Goal: Task Accomplishment & Management: Complete application form

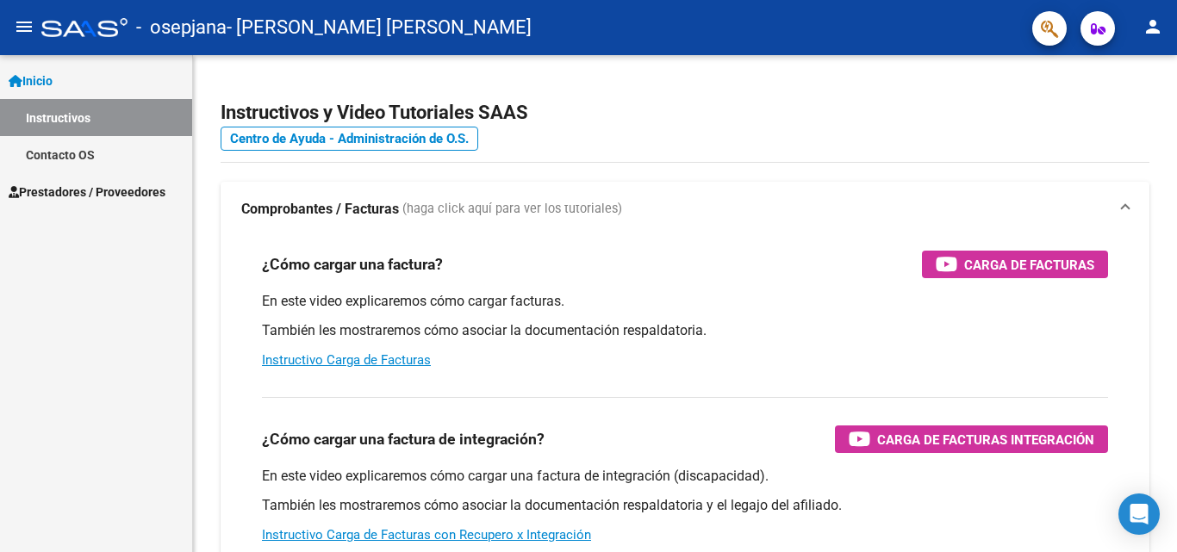
click at [140, 192] on span "Prestadores / Proveedores" at bounding box center [87, 192] width 157 height 19
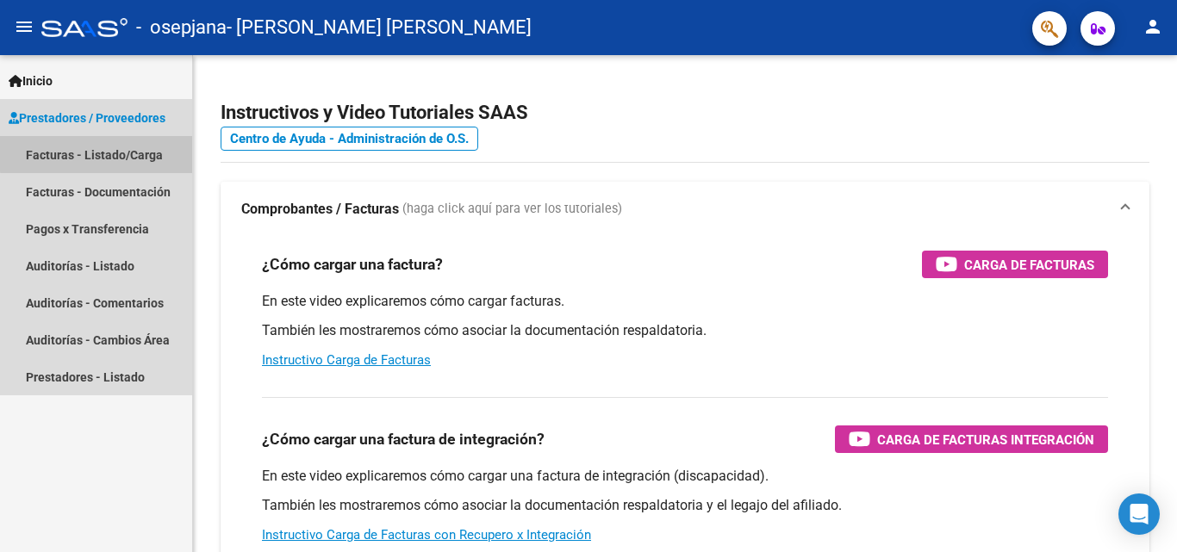
click at [104, 153] on link "Facturas - Listado/Carga" at bounding box center [96, 154] width 192 height 37
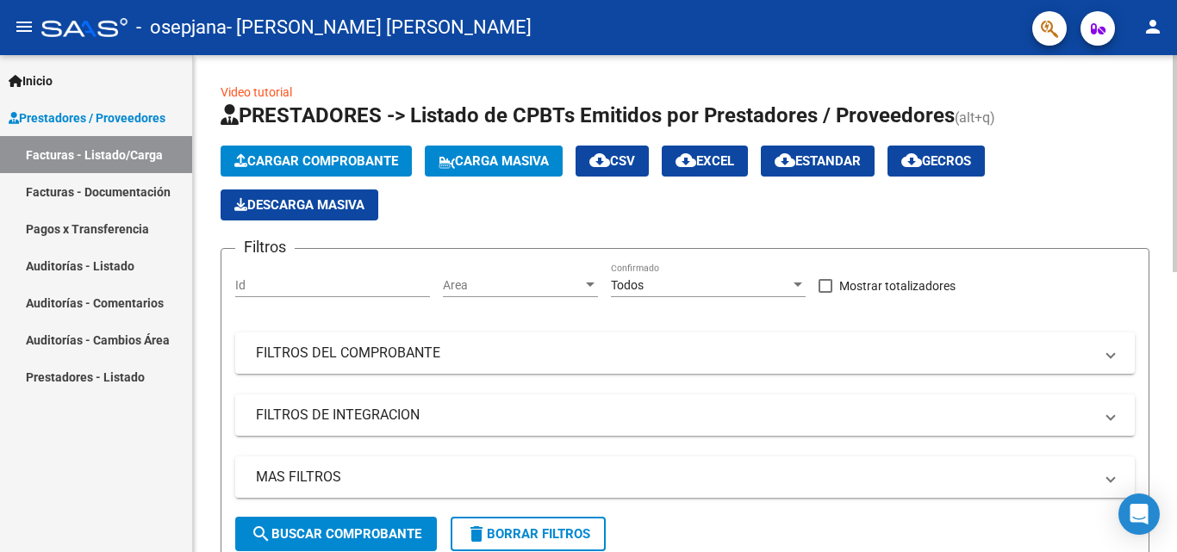
click at [341, 153] on span "Cargar Comprobante" at bounding box center [316, 161] width 164 height 16
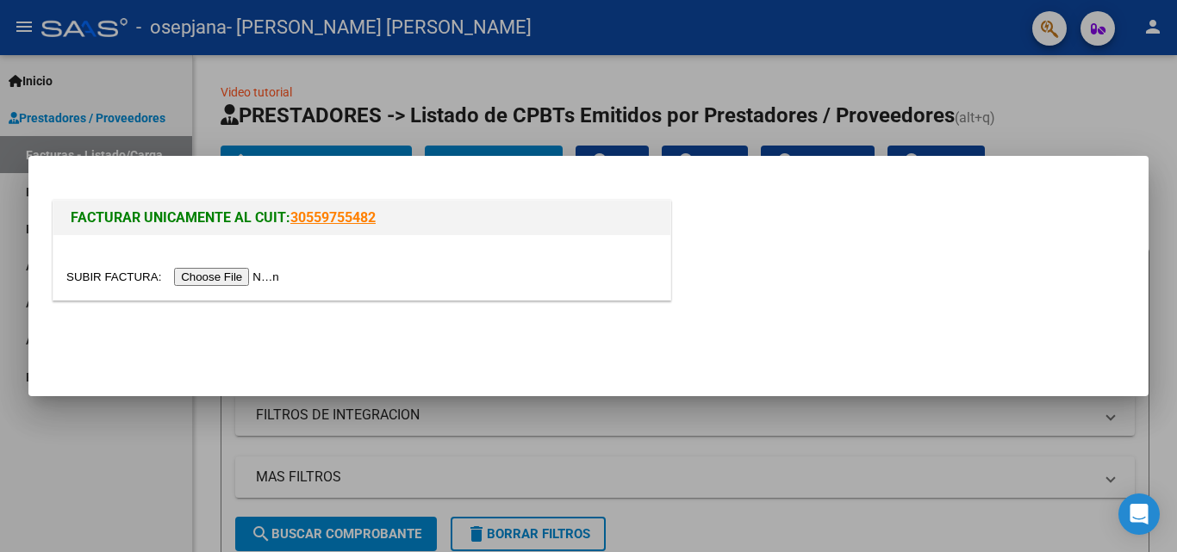
click at [261, 276] on input "file" at bounding box center [175, 277] width 218 height 18
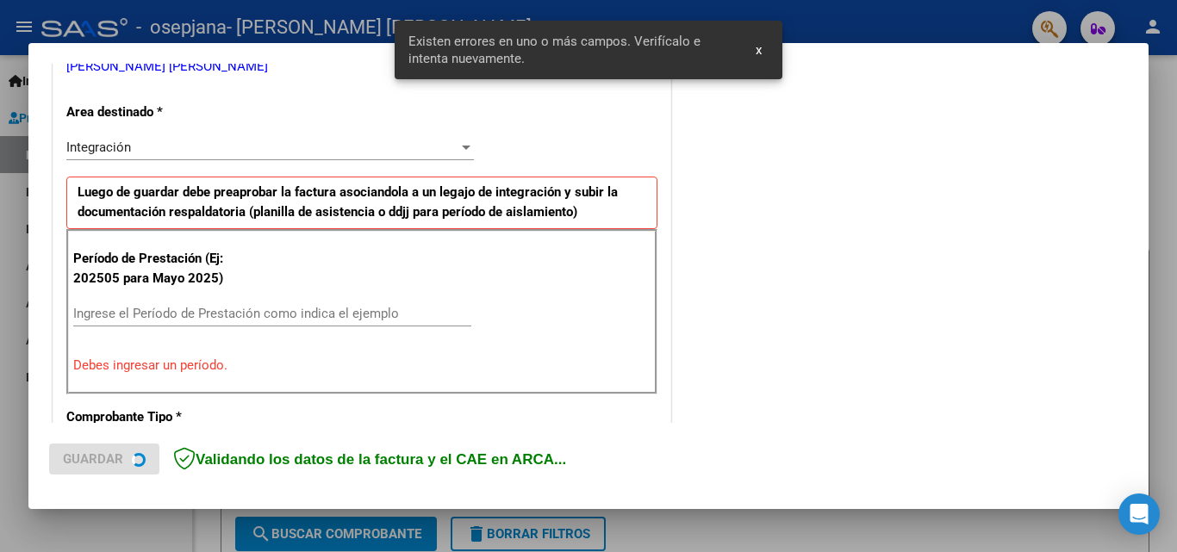
scroll to position [389, 0]
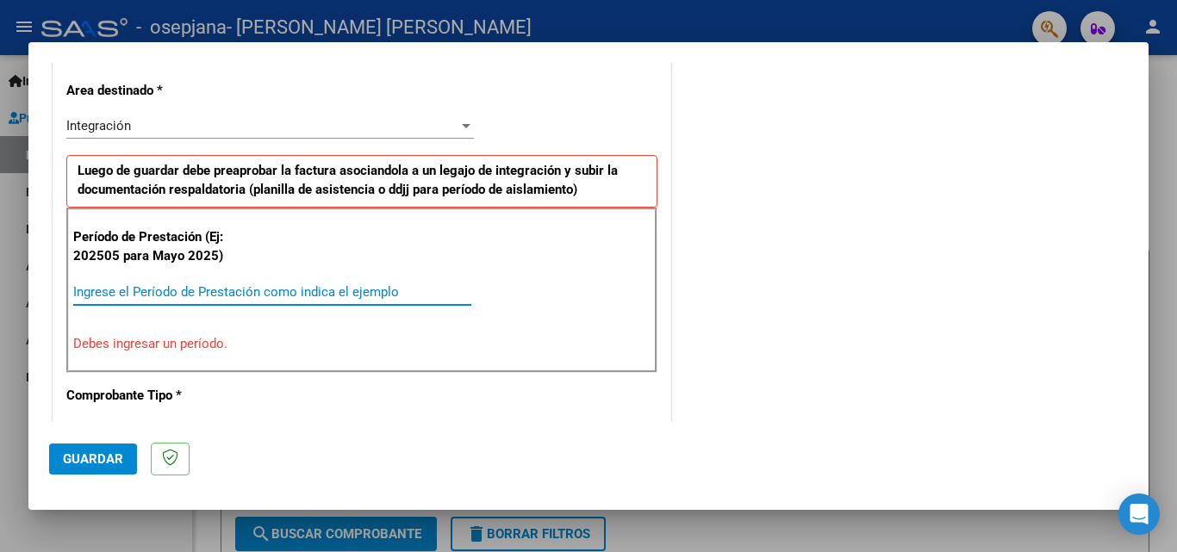
click at [123, 292] on input "Ingrese el Período de Prestación como indica el ejemplo" at bounding box center [272, 292] width 398 height 16
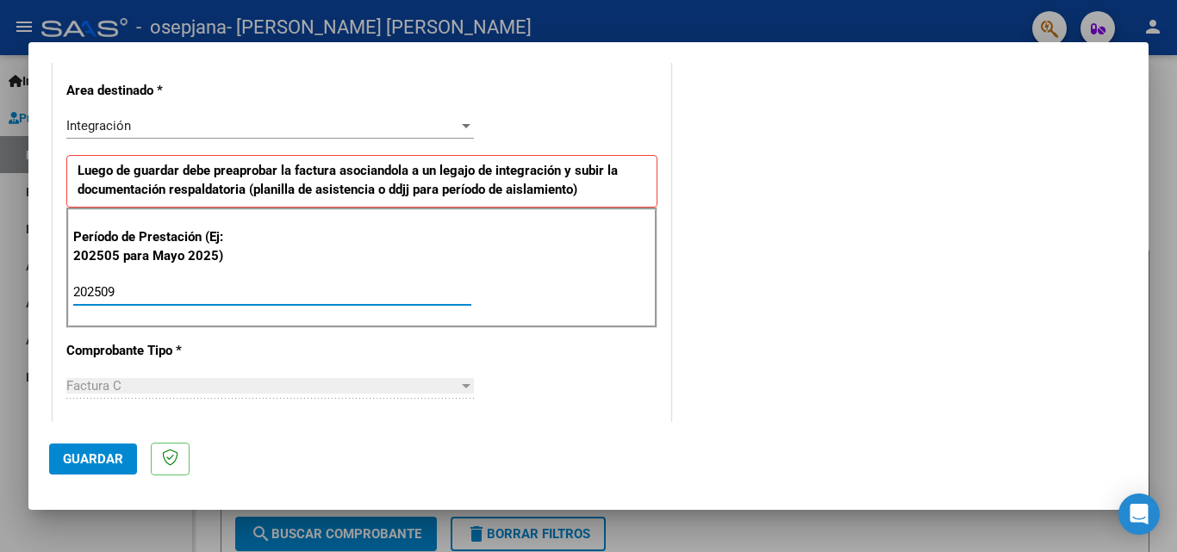
type input "202509"
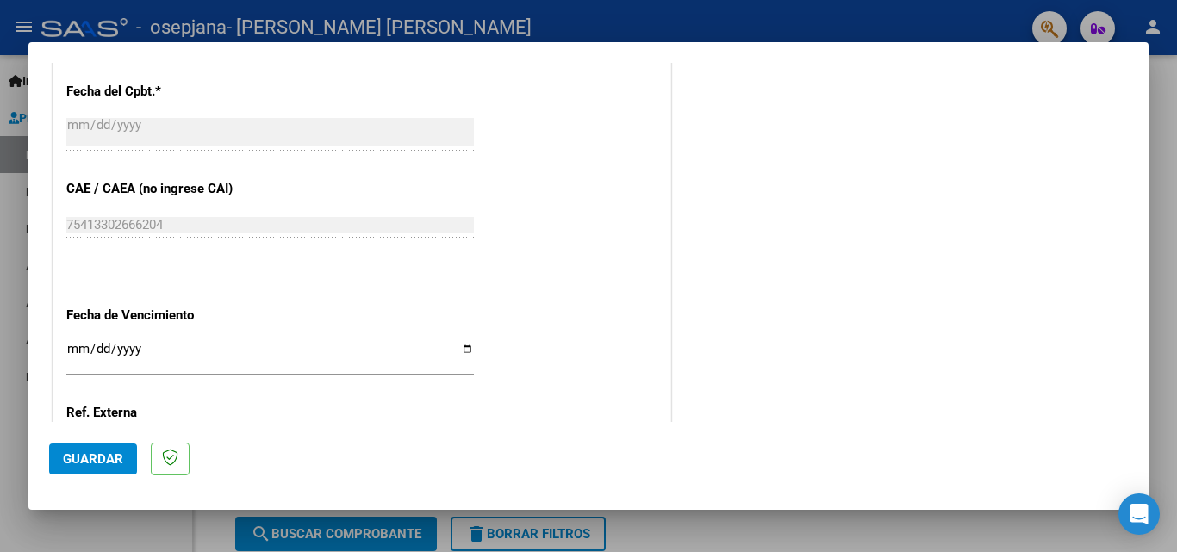
scroll to position [1009, 0]
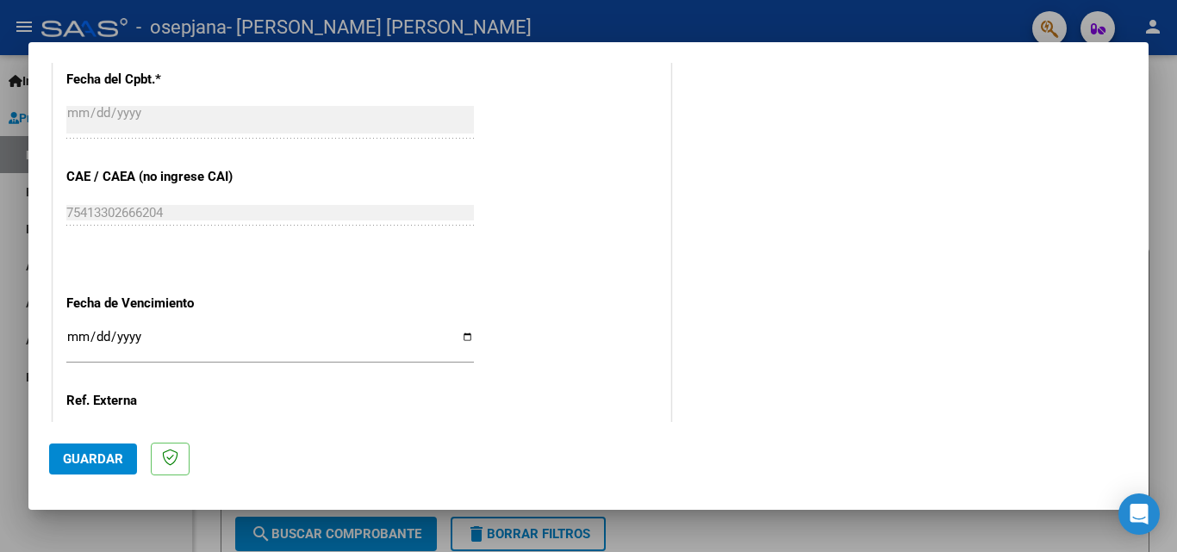
click at [67, 333] on input "Ingresar la fecha" at bounding box center [270, 344] width 408 height 28
click at [464, 339] on input "Ingresar la fecha" at bounding box center [270, 344] width 408 height 28
type input "[DATE]"
click at [110, 463] on span "Guardar" at bounding box center [93, 460] width 60 height 16
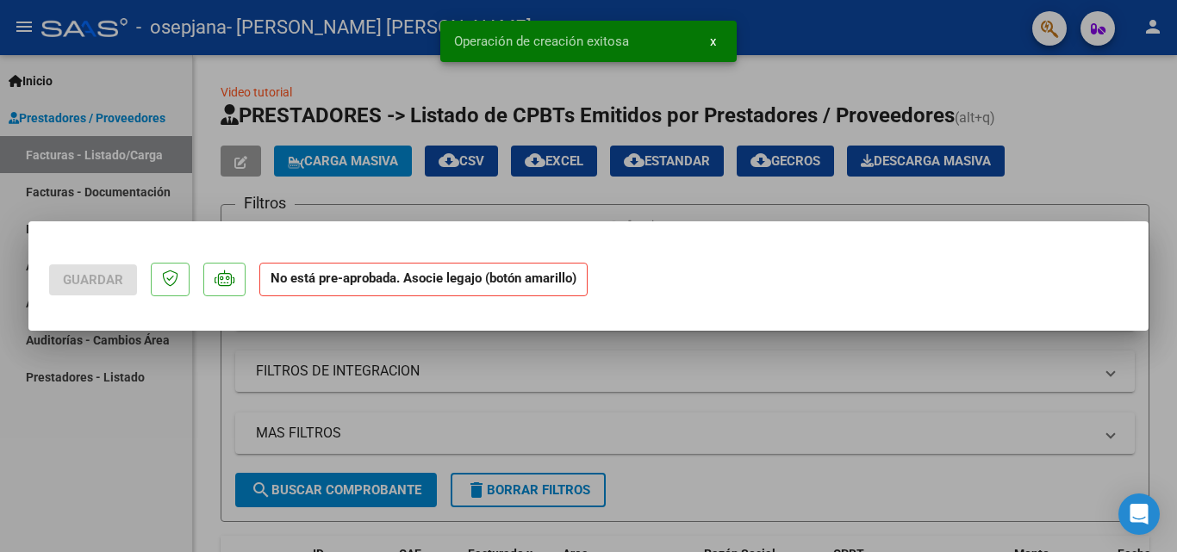
scroll to position [0, 0]
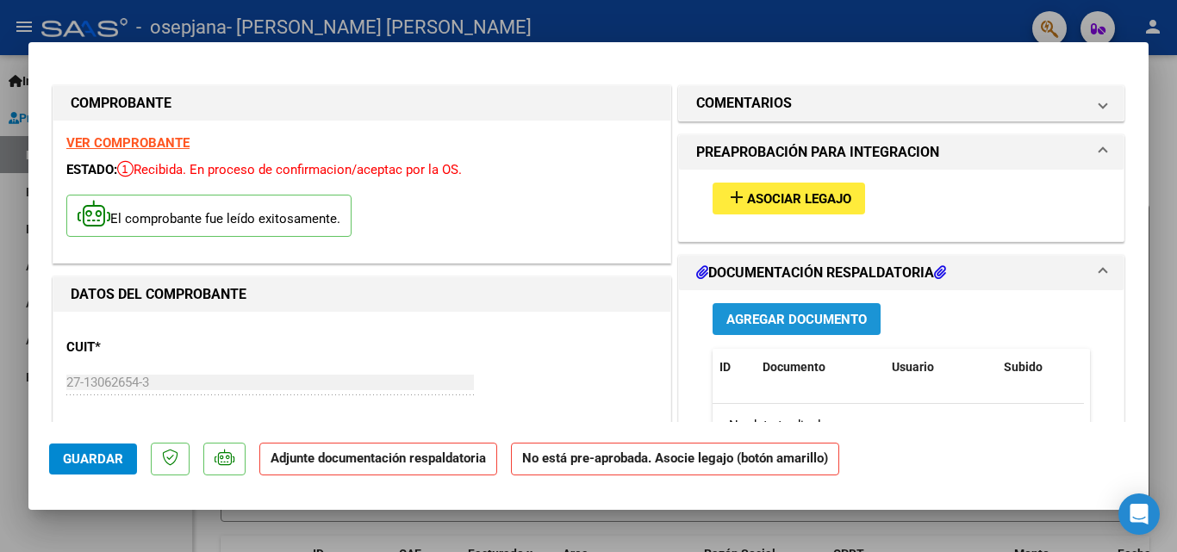
click at [832, 316] on span "Agregar Documento" at bounding box center [796, 320] width 140 height 16
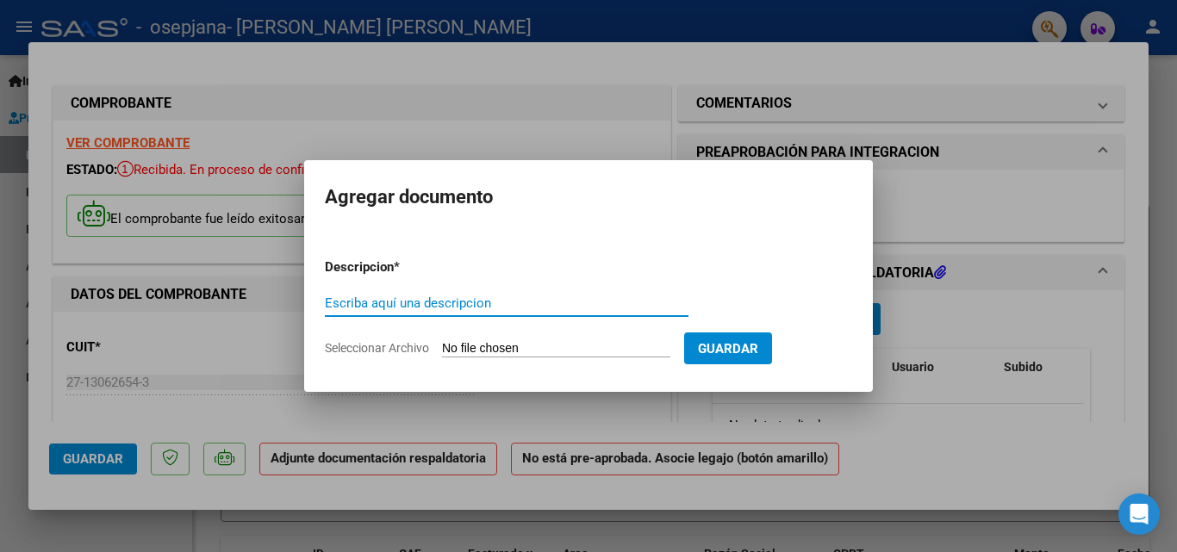
click at [545, 345] on input "Seleccionar Archivo" at bounding box center [556, 349] width 228 height 16
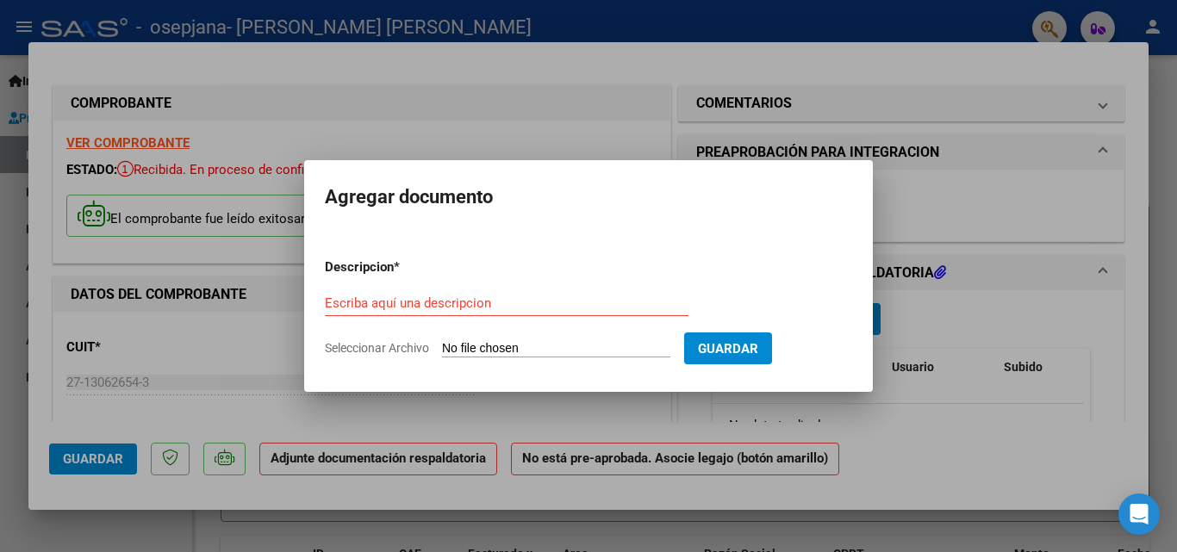
type input "C:\fakepath\Planilla de Asistencia, [DATE].pdf"
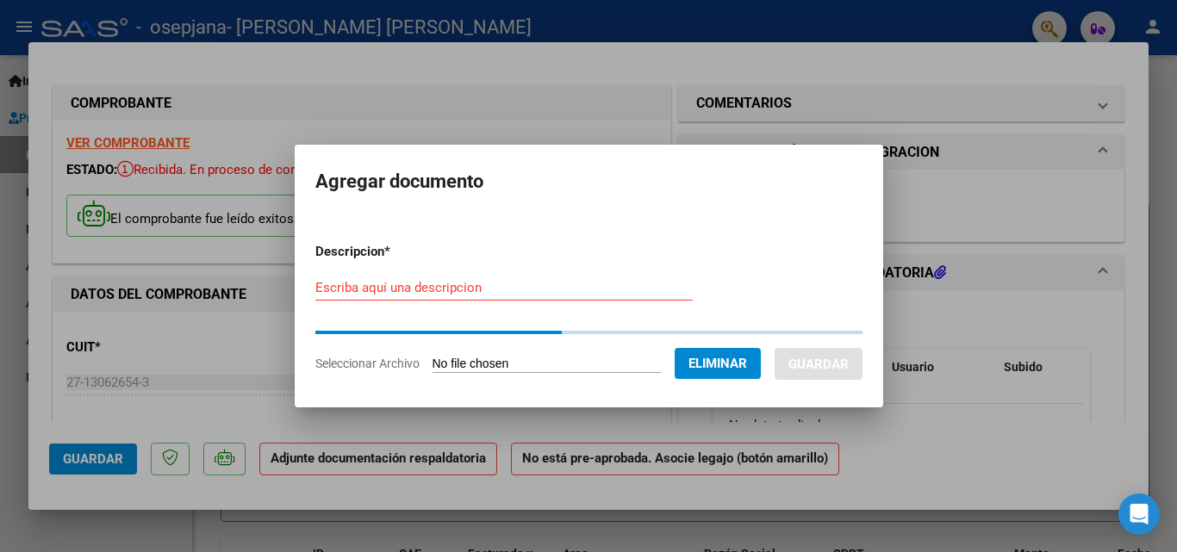
click at [315, 288] on form "Descripcion * Escriba aquí una descripcion Seleccionar Archivo Eliminar Guardar" at bounding box center [588, 307] width 547 height 157
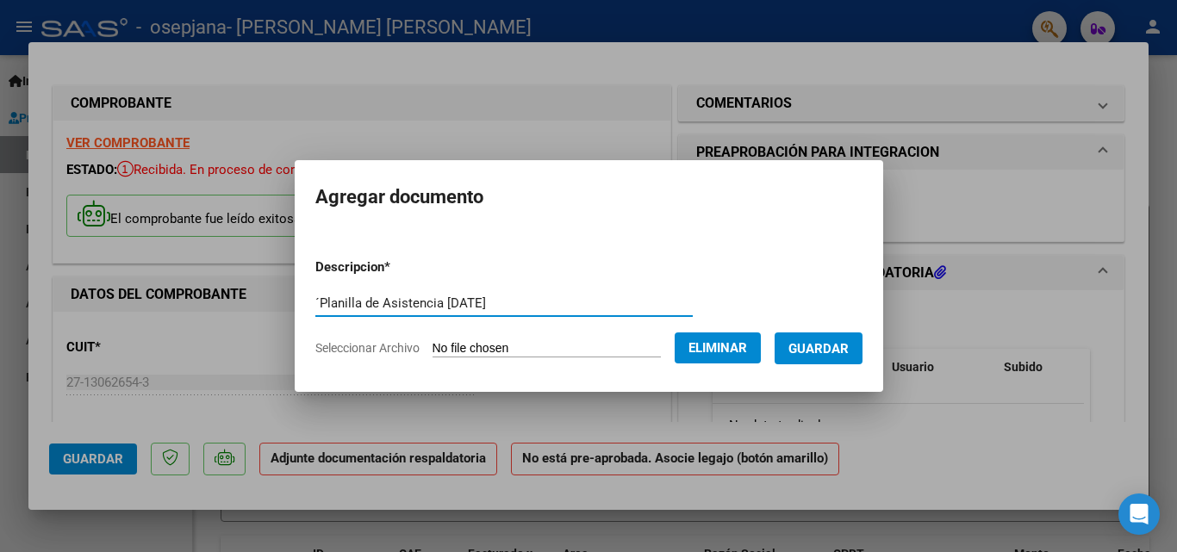
type input "´Planilla de Asistencia [DATE]"
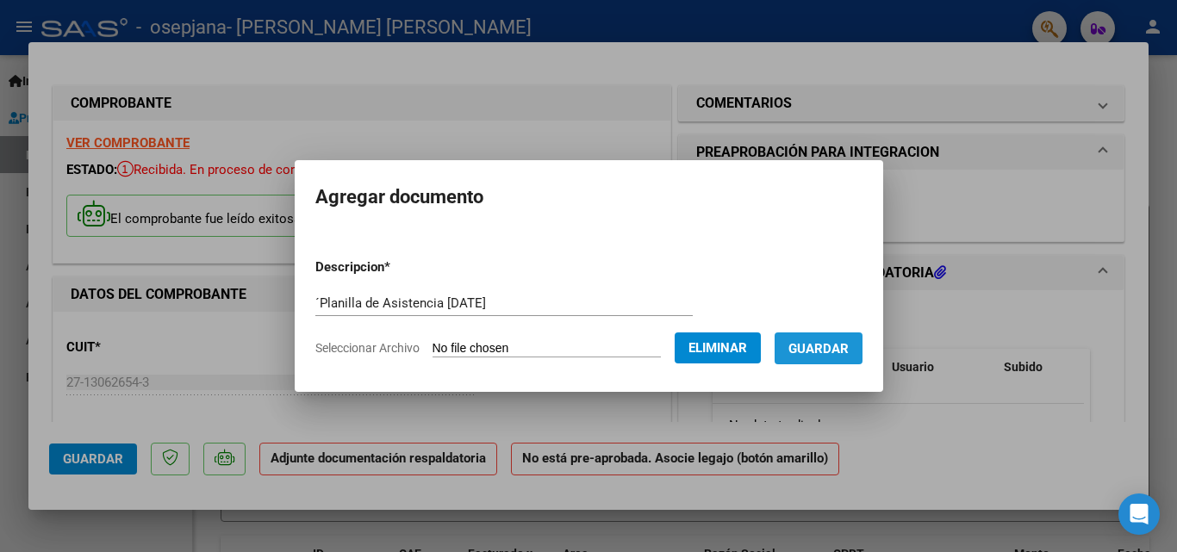
click at [829, 341] on span "Guardar" at bounding box center [818, 349] width 60 height 16
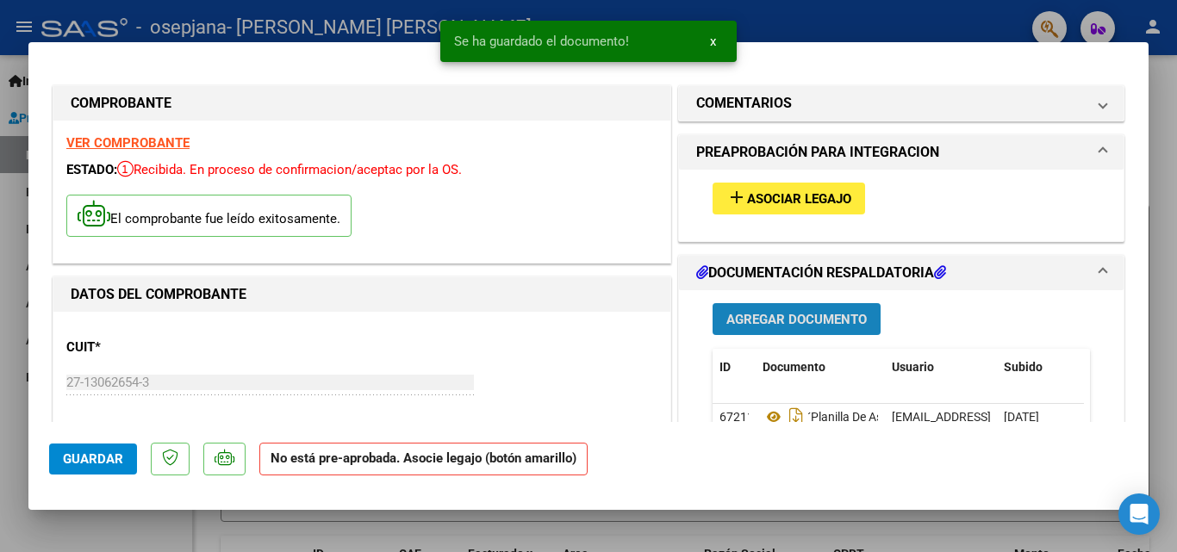
click at [791, 317] on span "Agregar Documento" at bounding box center [796, 320] width 140 height 16
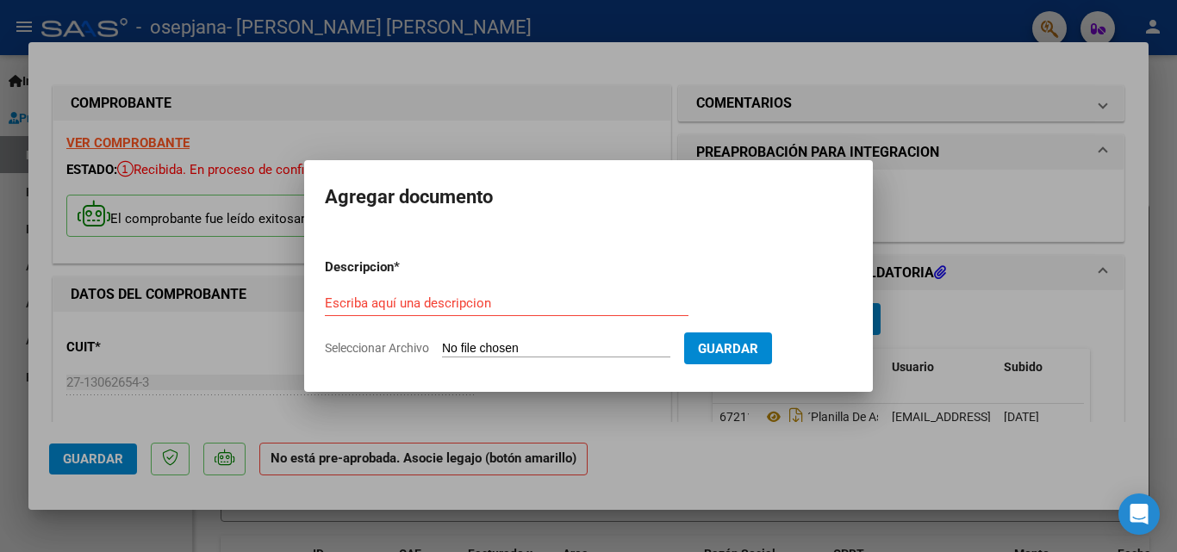
click at [477, 347] on input "Seleccionar Archivo" at bounding box center [556, 349] width 228 height 16
type input "C:\fakepath\Informe Mensual, [DATE].pdf"
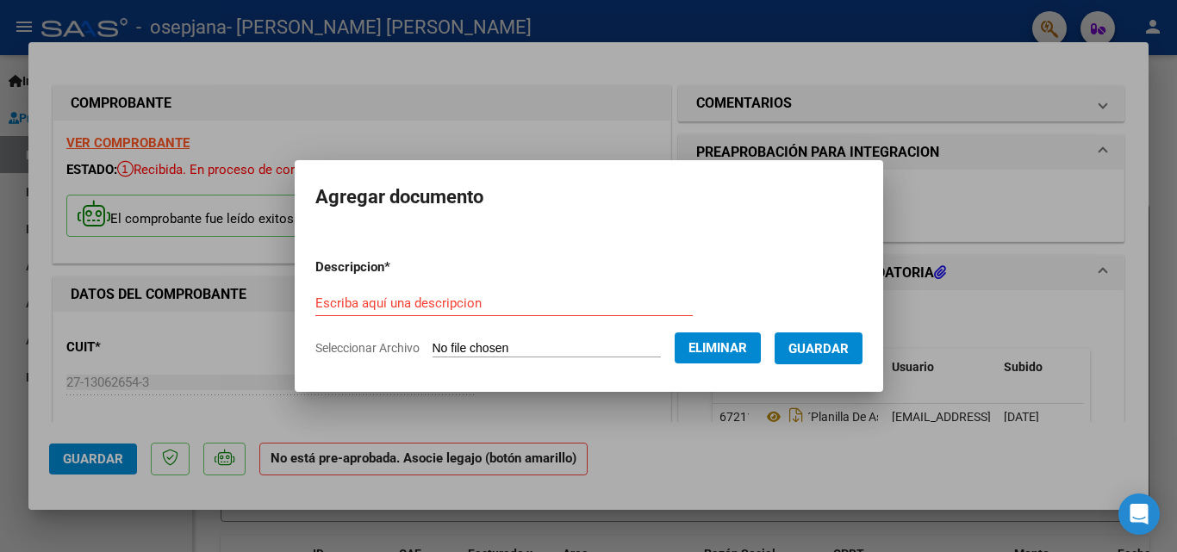
click at [346, 280] on form "Descripcion * Escriba aquí una descripcion Seleccionar Archivo Eliminar Guardar" at bounding box center [588, 308] width 547 height 126
click at [315, 296] on input "Escriba aquí una descripcion" at bounding box center [503, 304] width 377 height 16
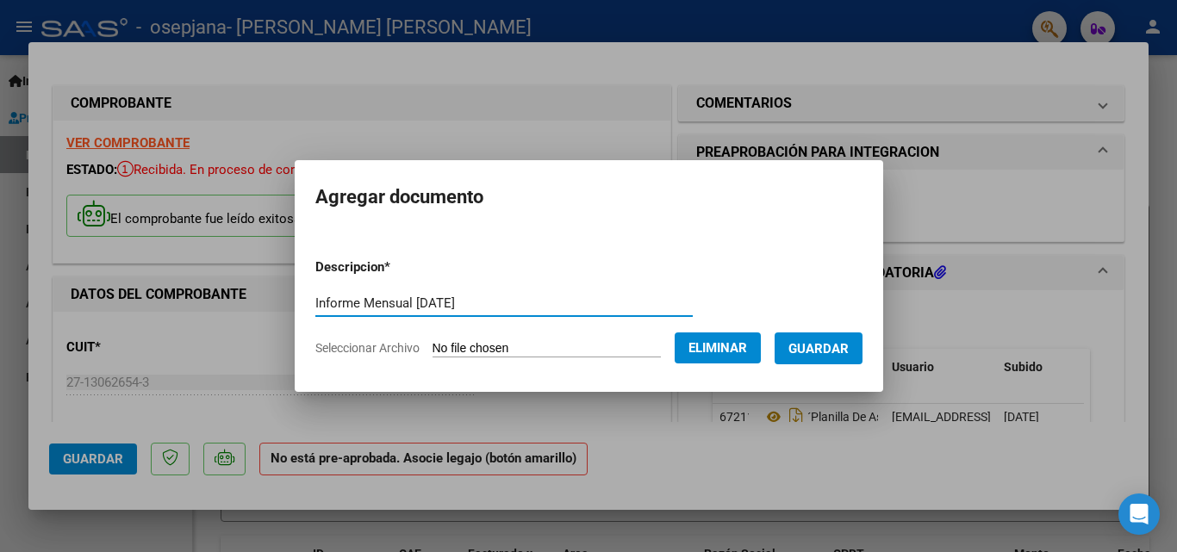
type input "Informe Mensual [DATE]"
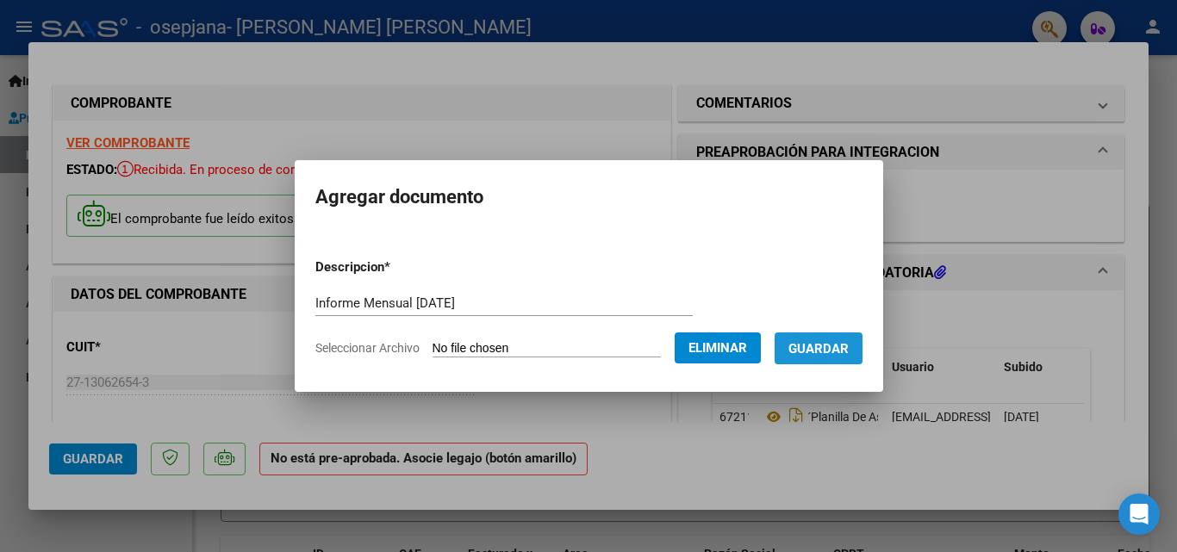
click at [840, 351] on span "Guardar" at bounding box center [818, 349] width 60 height 16
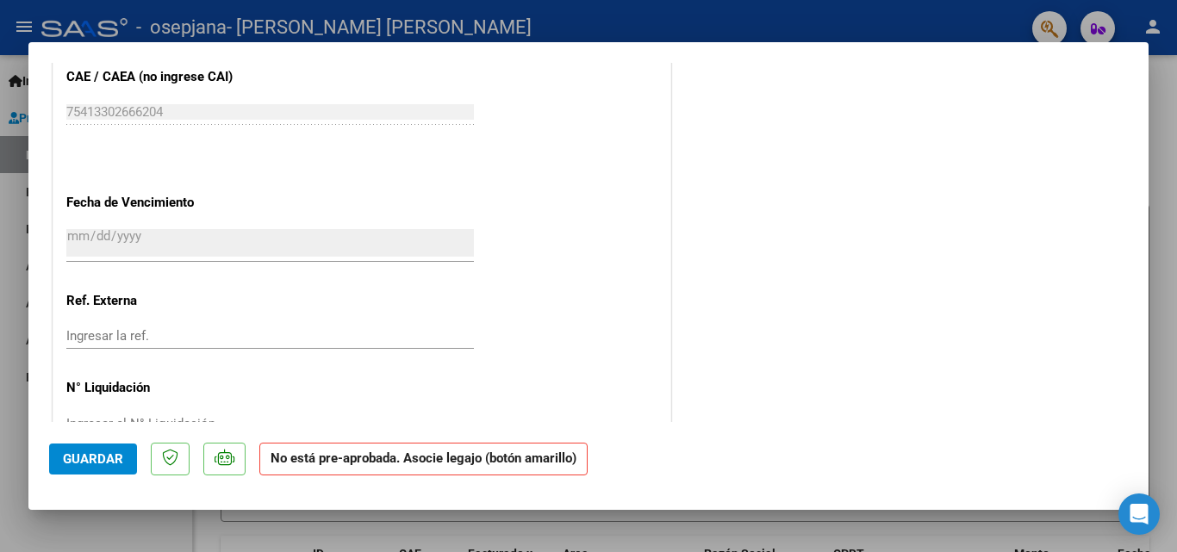
scroll to position [1137, 0]
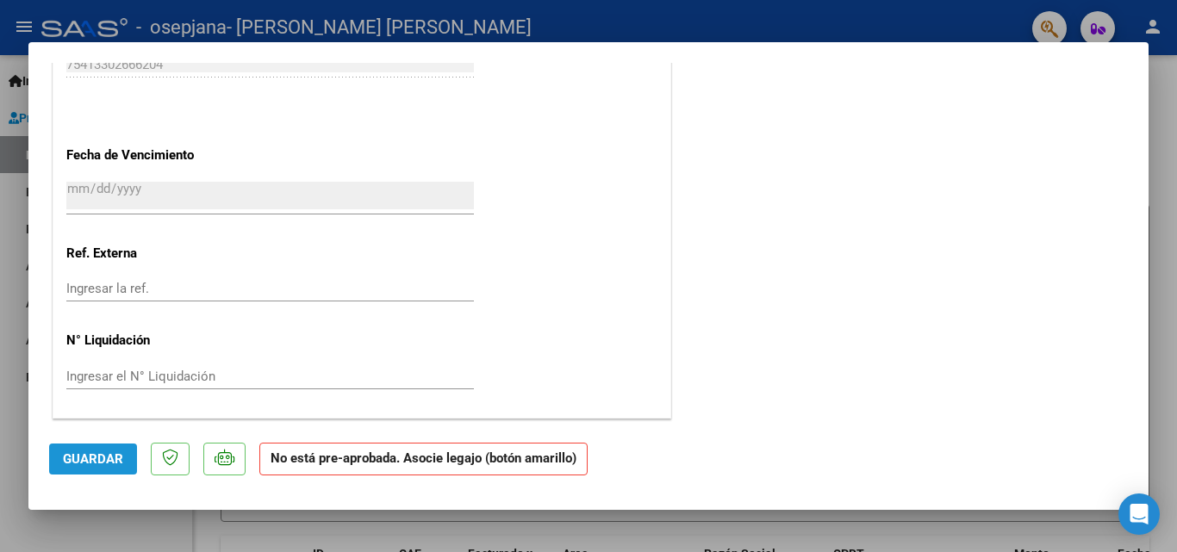
click at [75, 461] on span "Guardar" at bounding box center [93, 460] width 60 height 16
click at [713, 42] on mat-dialog-container "COMPROBANTE VER COMPROBANTE ESTADO: Recibida. En proceso de confirmacion/acepta…" at bounding box center [588, 276] width 1120 height 468
click at [1161, 141] on div at bounding box center [588, 276] width 1177 height 552
type input "$ 0,00"
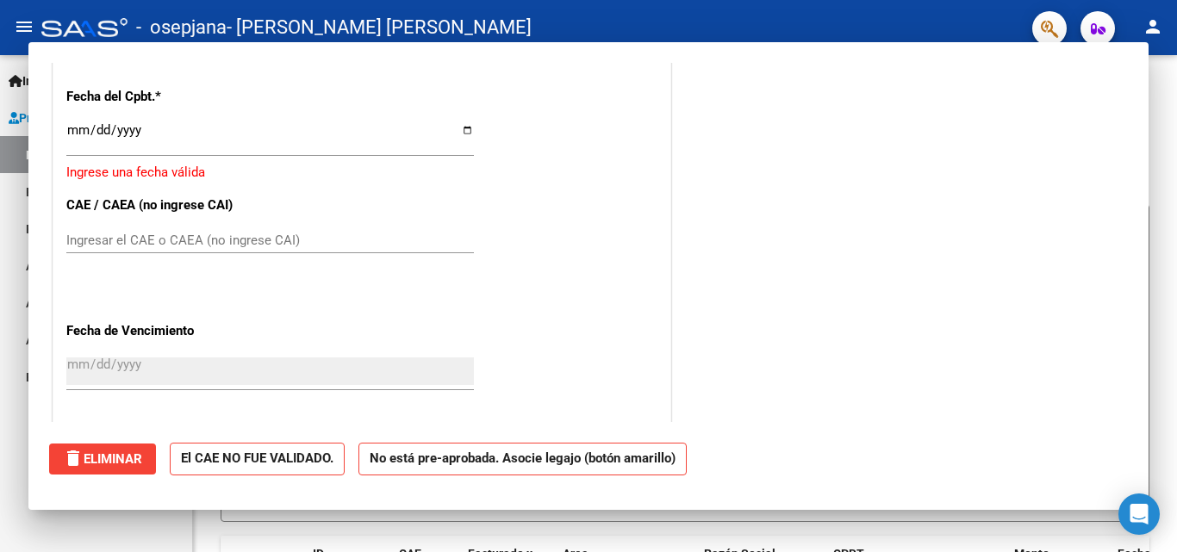
scroll to position [0, 0]
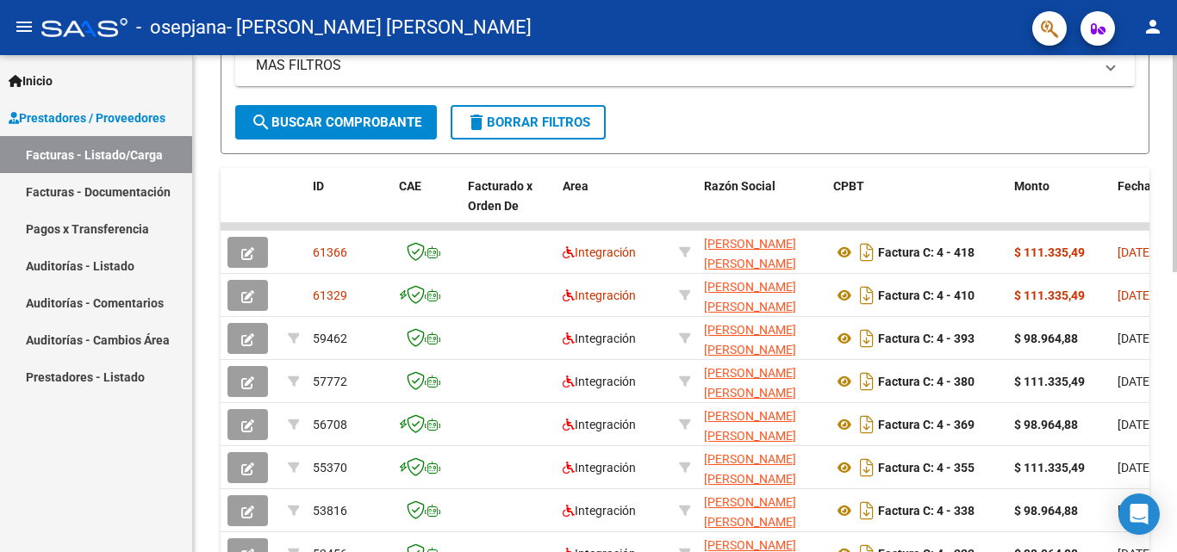
click at [1174, 383] on div at bounding box center [1175, 348] width 4 height 217
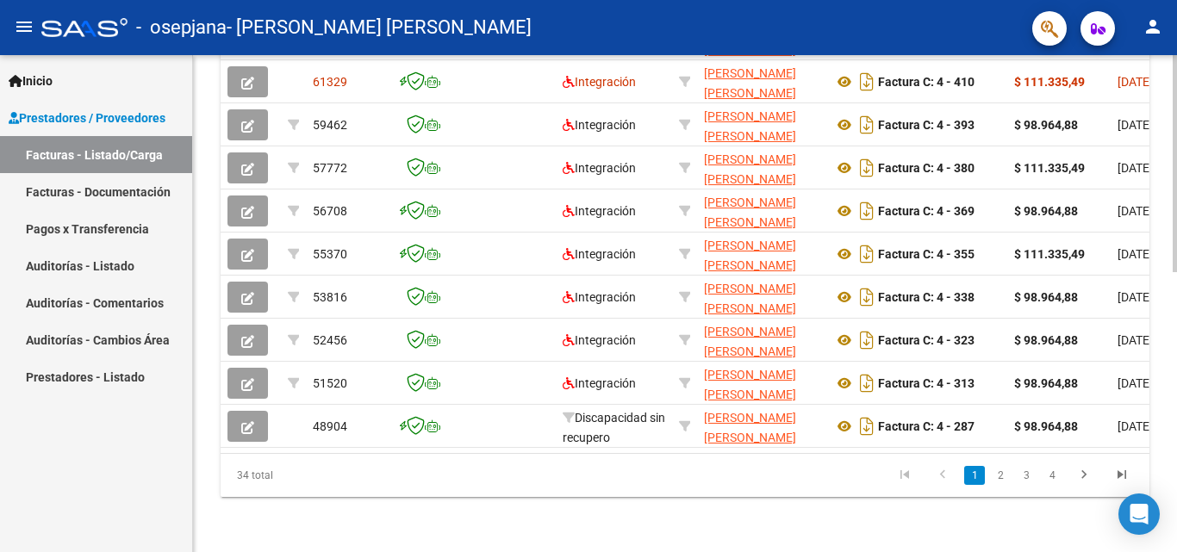
scroll to position [639, 0]
click at [1176, 441] on div at bounding box center [1175, 443] width 4 height 217
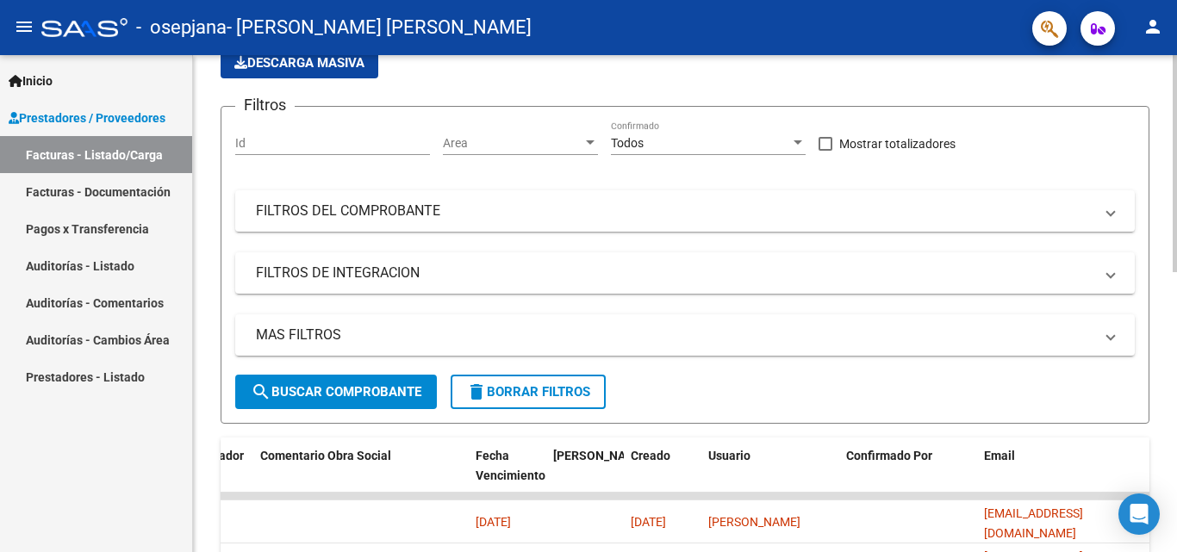
scroll to position [0, 0]
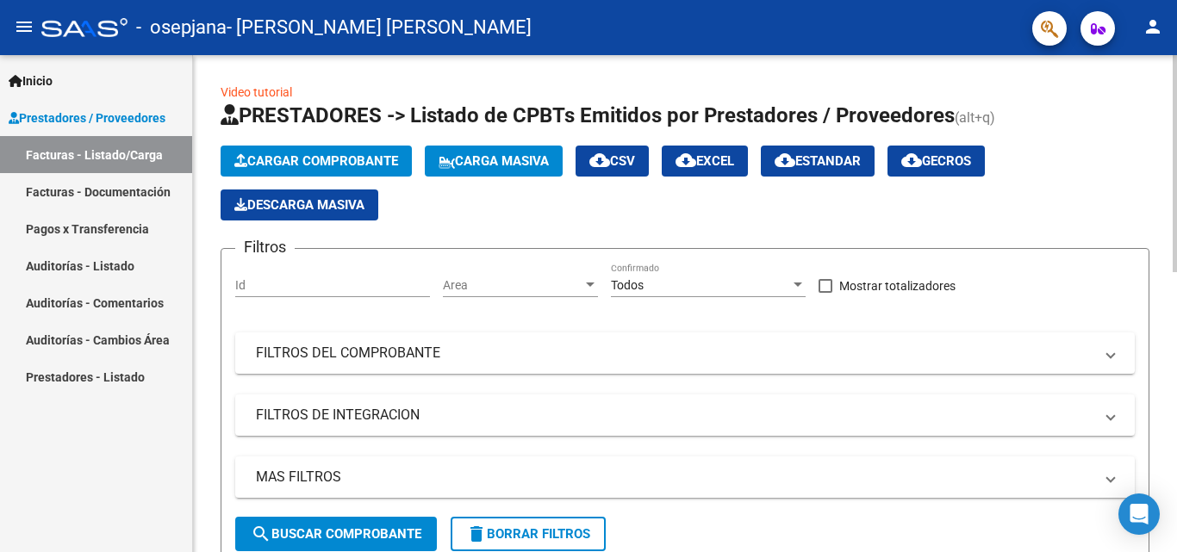
drag, startPoint x: 1172, startPoint y: 105, endPoint x: 1176, endPoint y: 166, distance: 61.3
click at [1111, 182] on div "Cargar Comprobante Carga Masiva cloud_download CSV cloud_download EXCEL cloud_d…" at bounding box center [685, 183] width 929 height 75
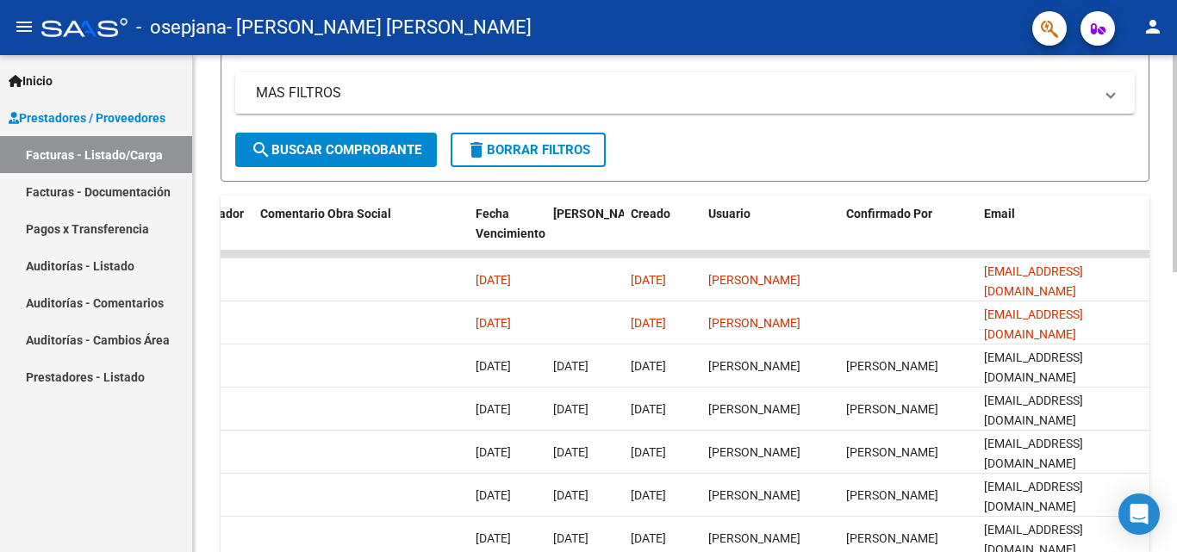
scroll to position [400, 0]
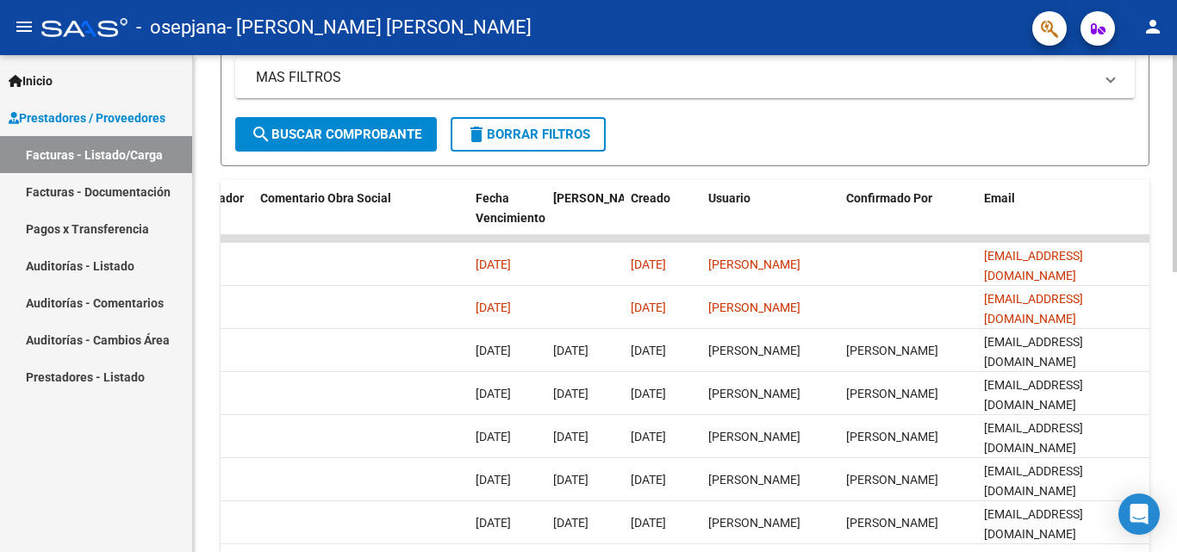
click at [1176, 409] on div at bounding box center [1175, 342] width 4 height 217
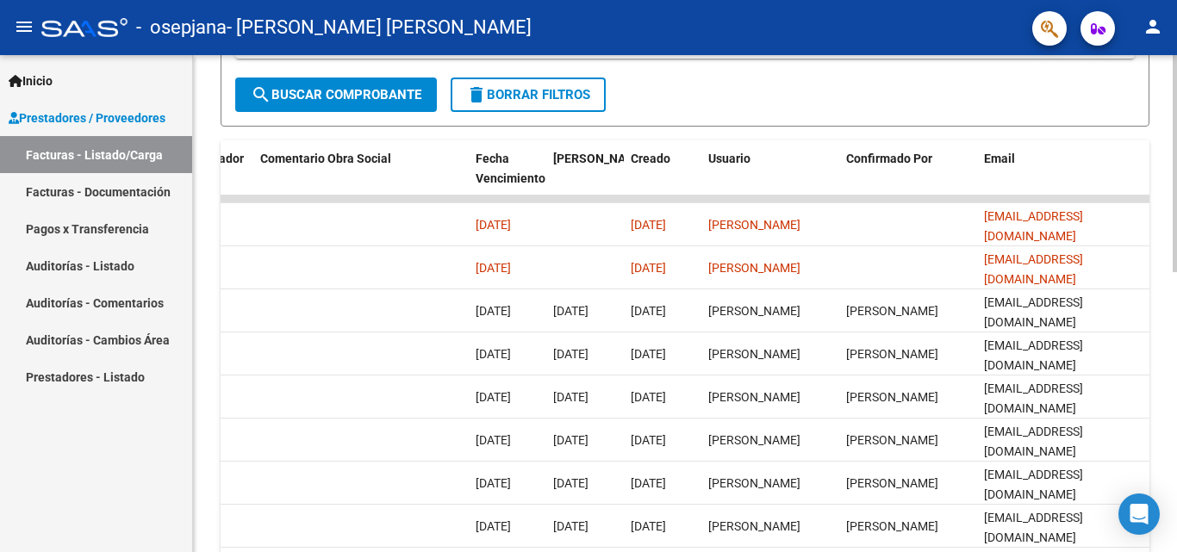
scroll to position [469, 0]
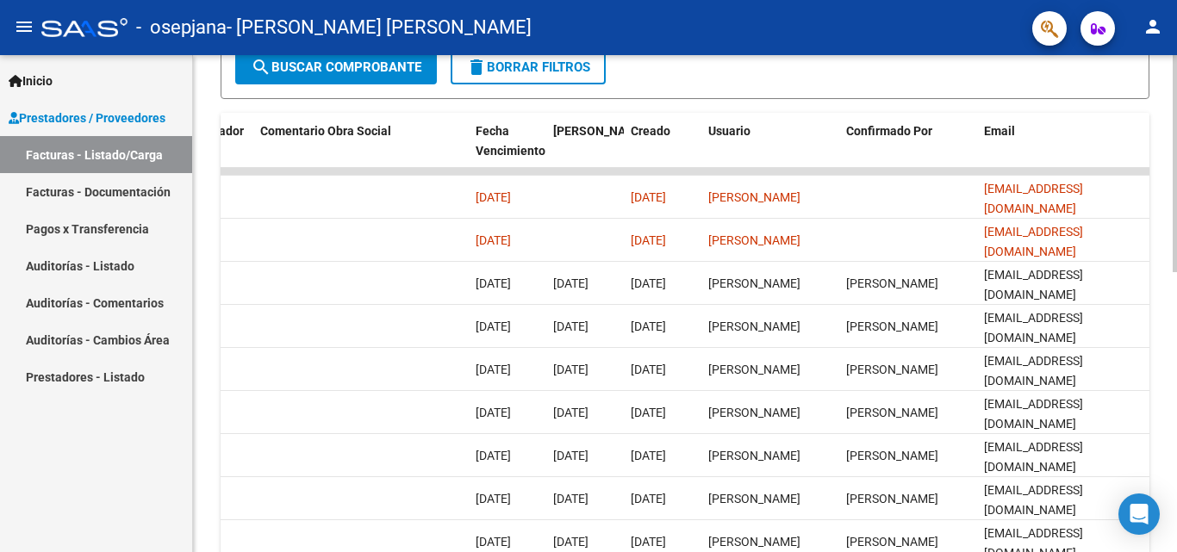
click at [1176, 315] on div at bounding box center [1175, 372] width 4 height 217
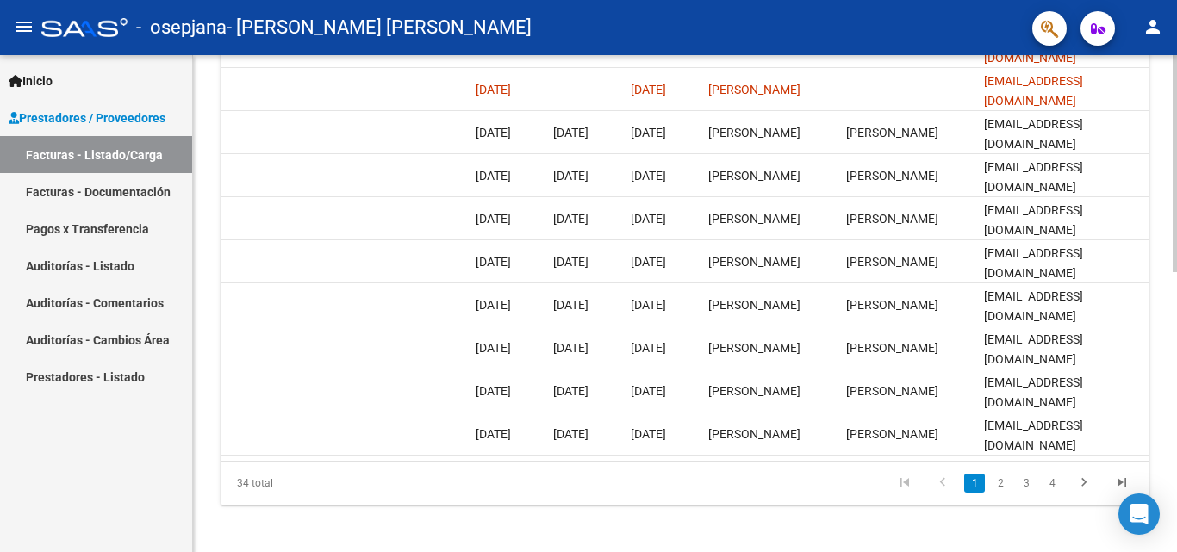
scroll to position [638, 0]
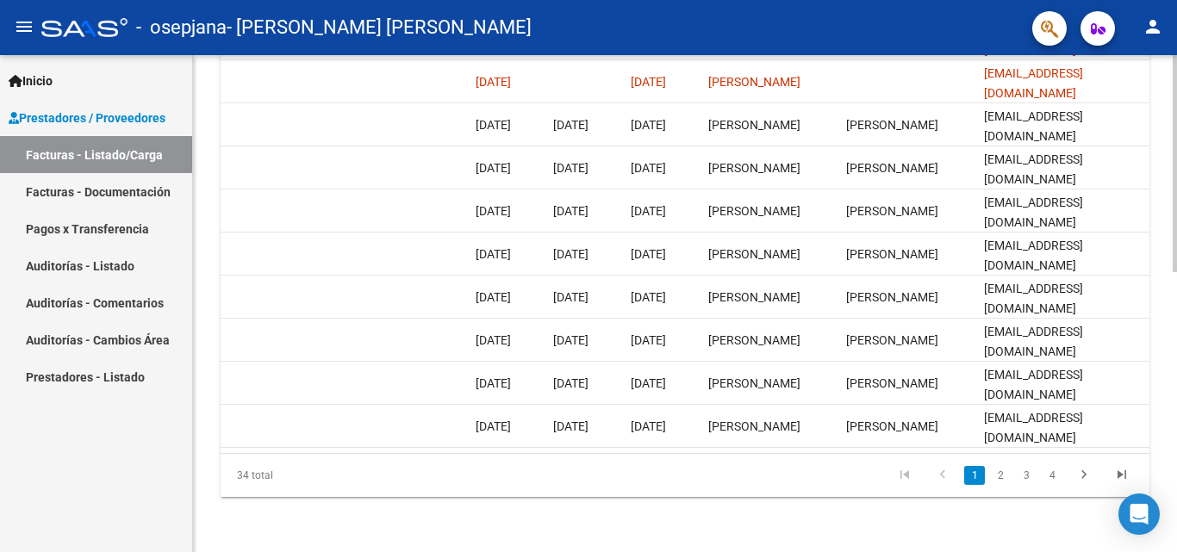
click at [1176, 406] on div at bounding box center [1175, 443] width 4 height 217
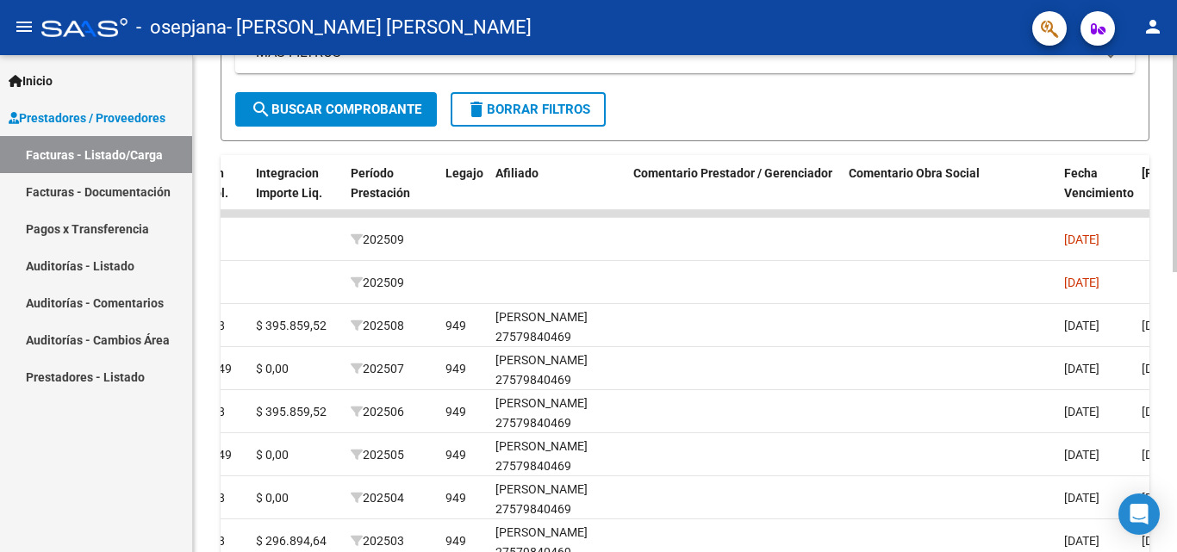
scroll to position [415, 0]
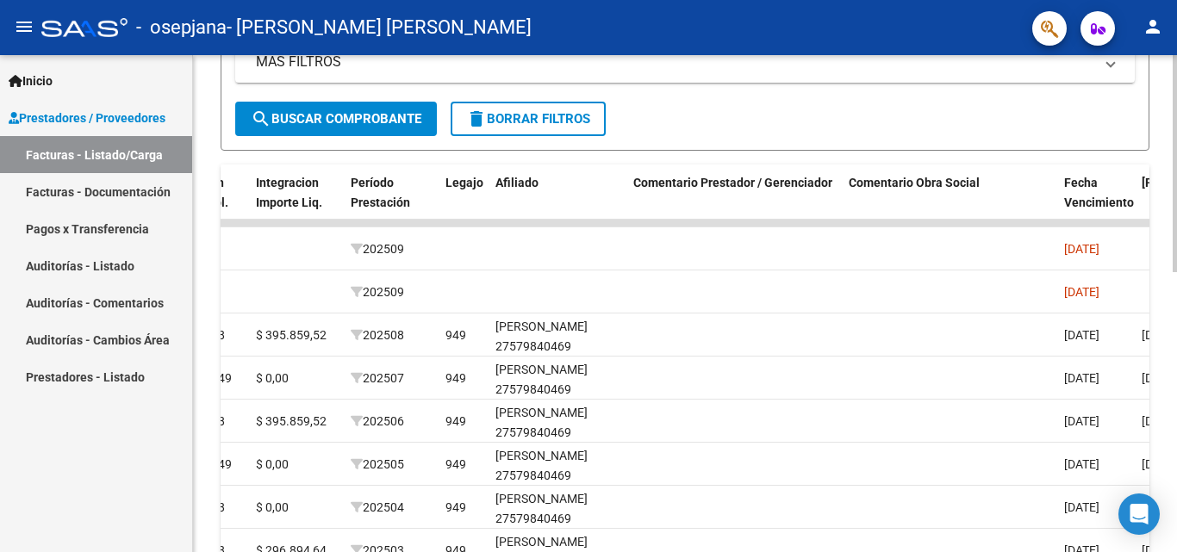
click at [1154, 270] on div "Video tutorial PRESTADORES -> Listado de CPBTs Emitidos por Prestadores / Prove…" at bounding box center [687, 201] width 988 height 1123
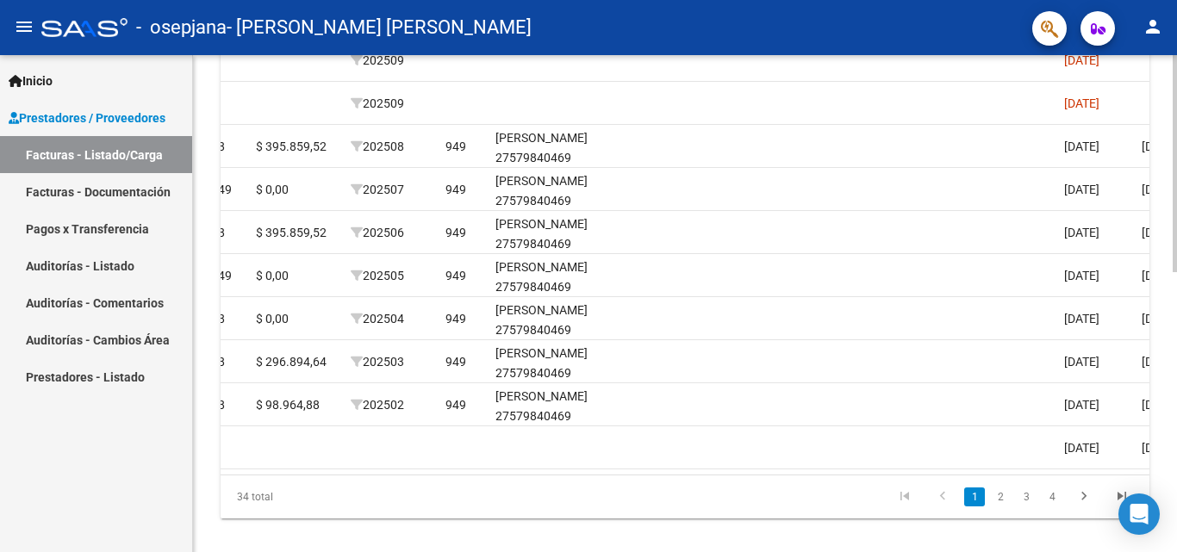
scroll to position [639, 0]
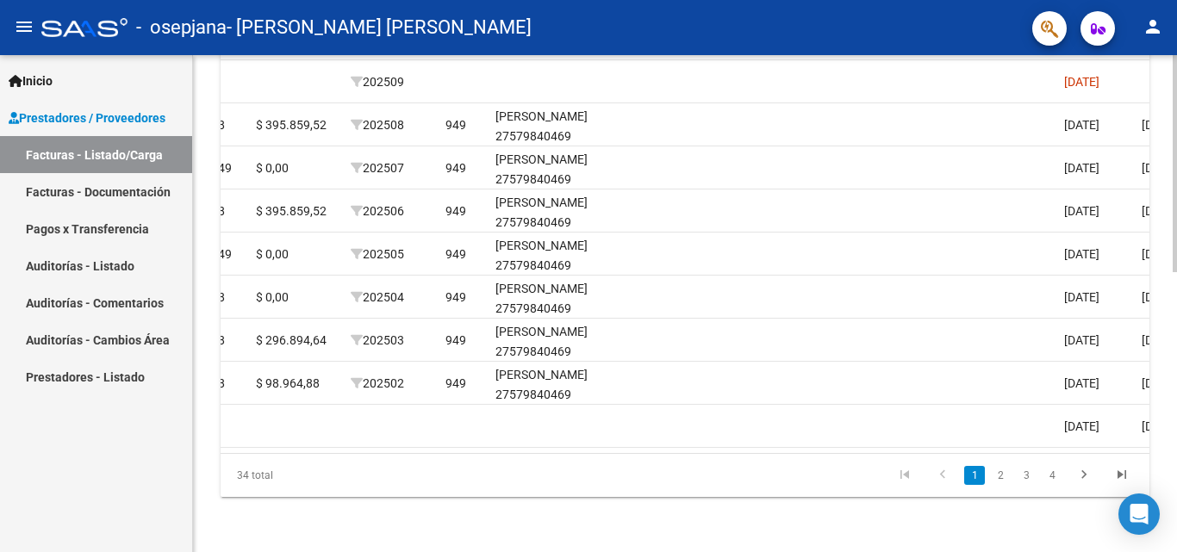
click at [1176, 354] on div at bounding box center [1175, 443] width 4 height 217
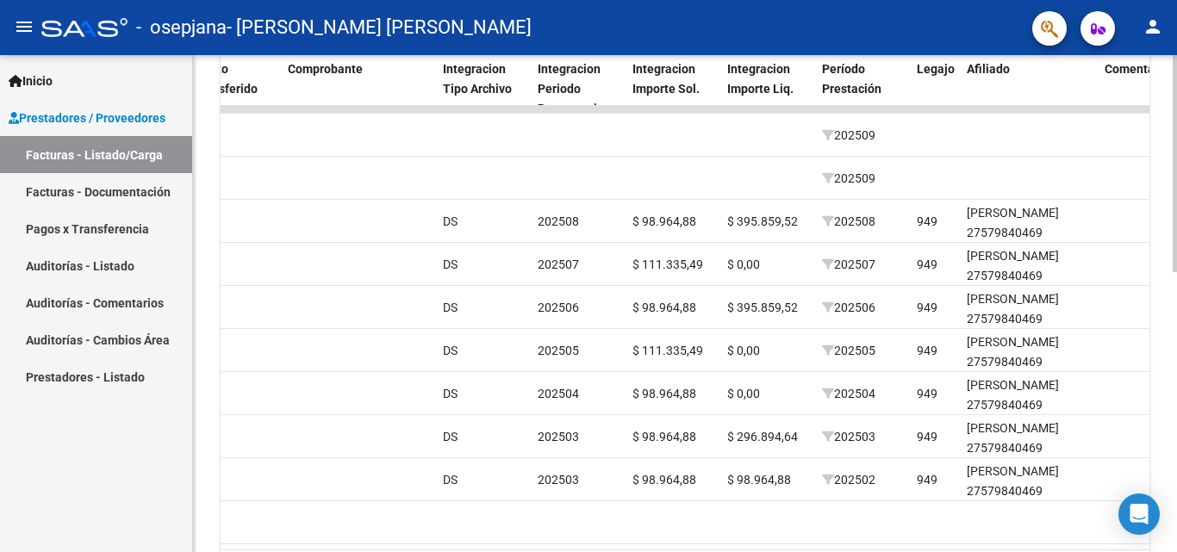
scroll to position [514, 0]
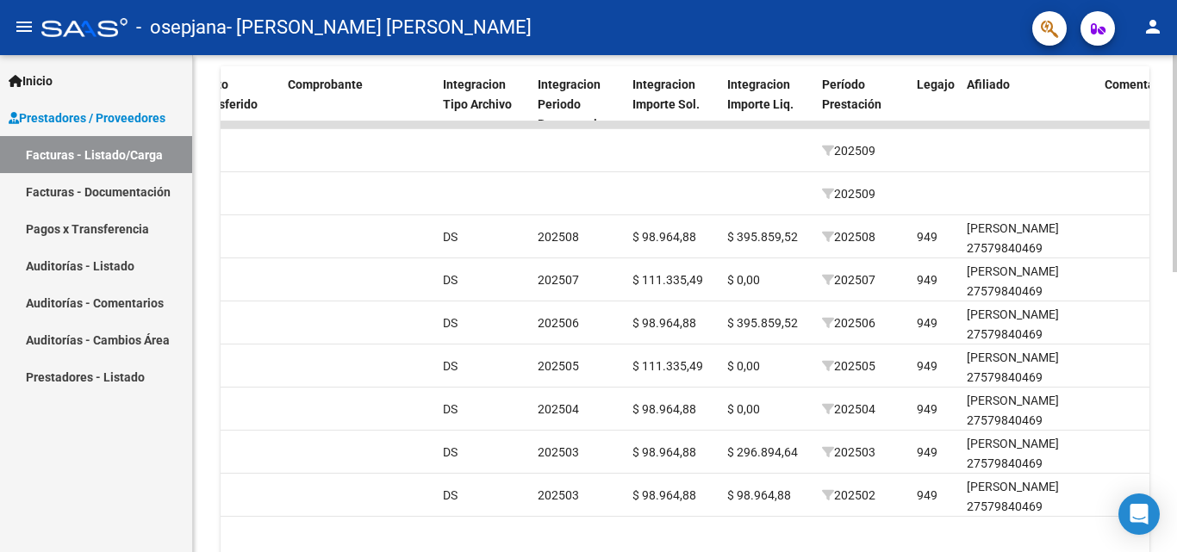
click at [1168, 391] on div "Video tutorial PRESTADORES -> Listado de CPBTs Emitidos por Prestadores / Prove…" at bounding box center [687, 103] width 988 height 1123
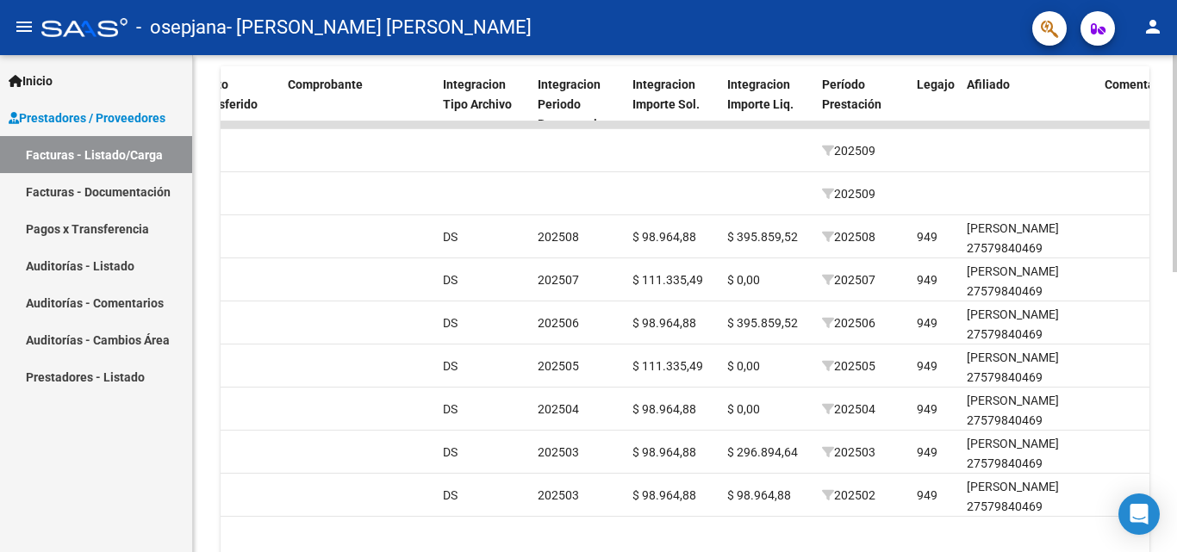
scroll to position [16, 0]
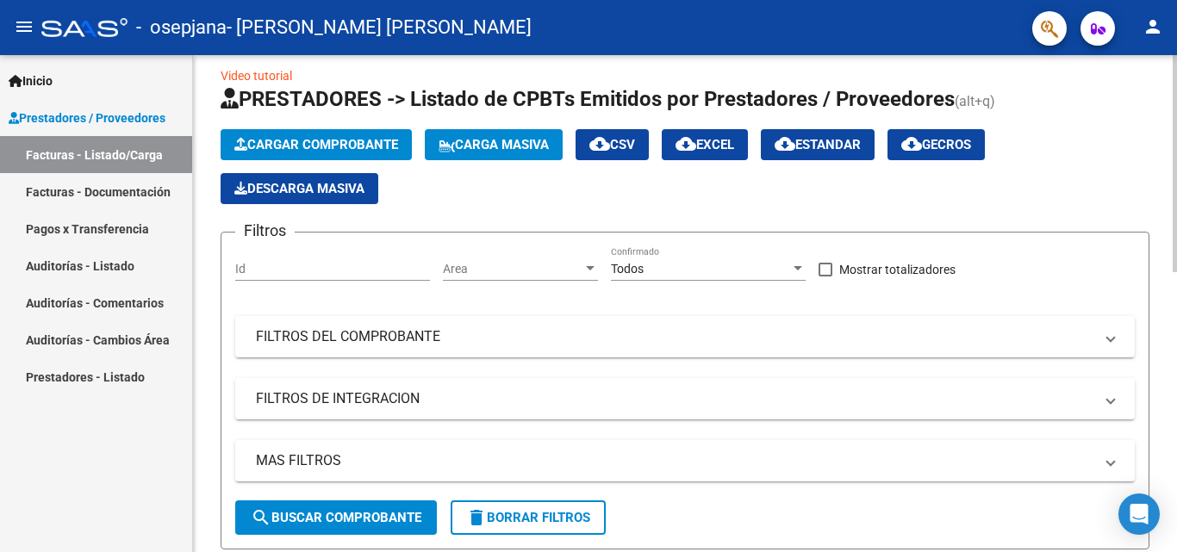
click at [1174, 137] on div at bounding box center [1175, 303] width 4 height 497
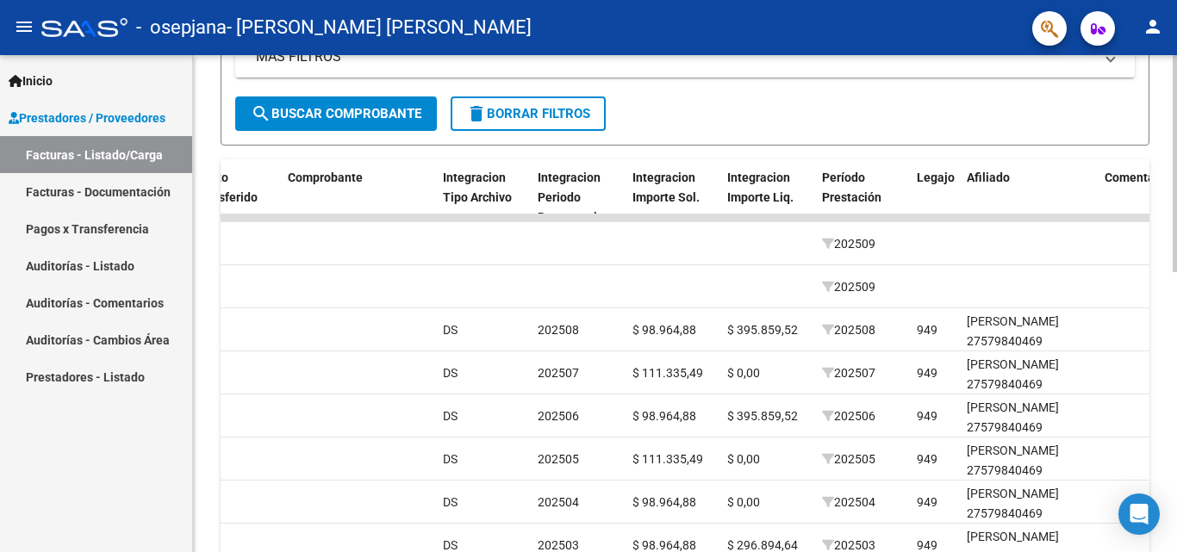
scroll to position [422, 0]
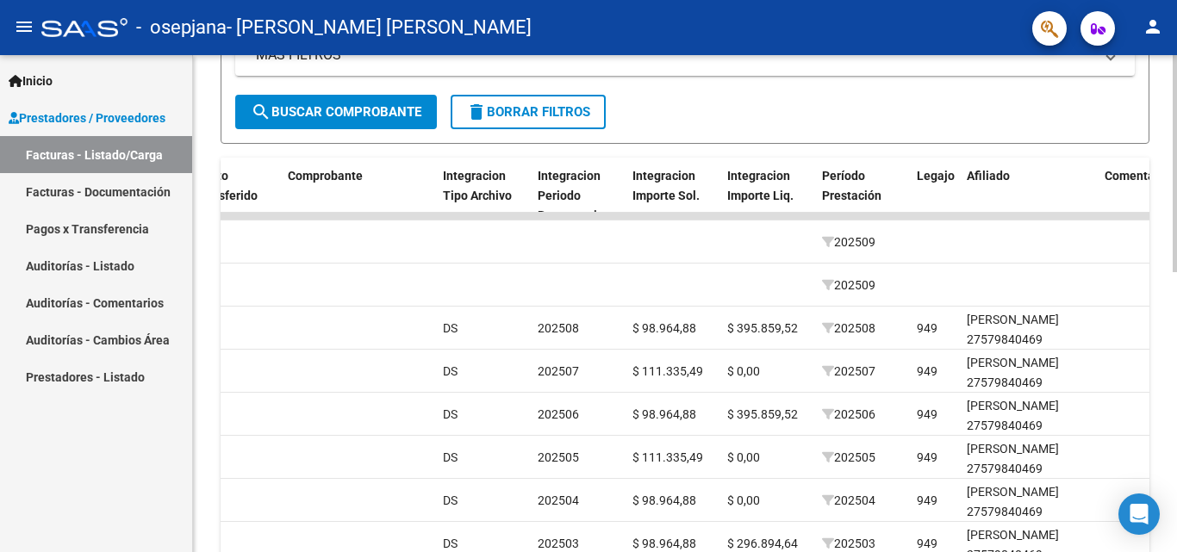
click at [1176, 321] on div at bounding box center [1175, 352] width 4 height 217
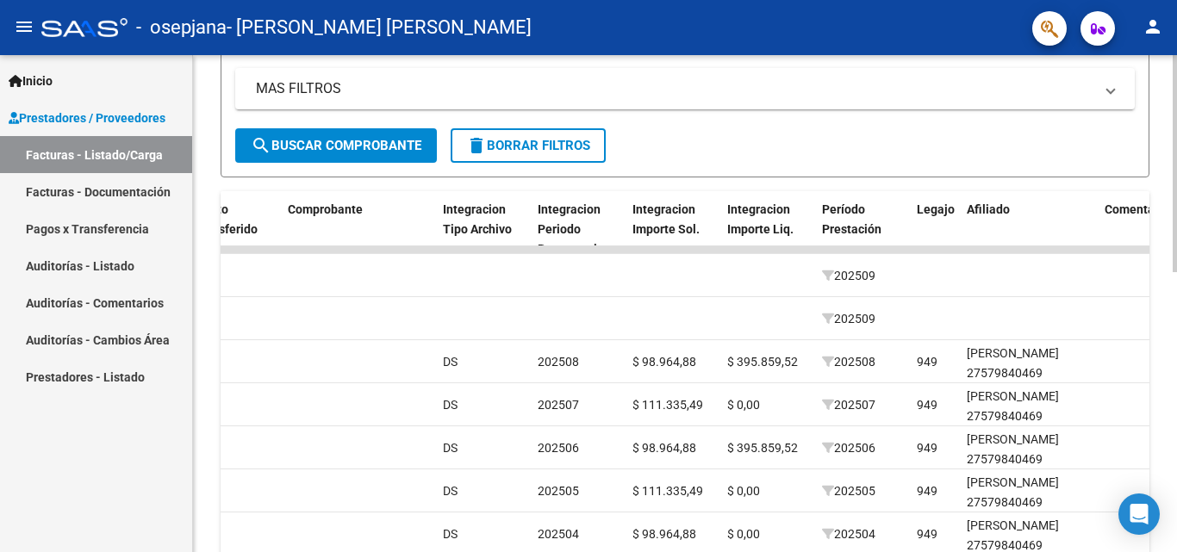
scroll to position [385, 0]
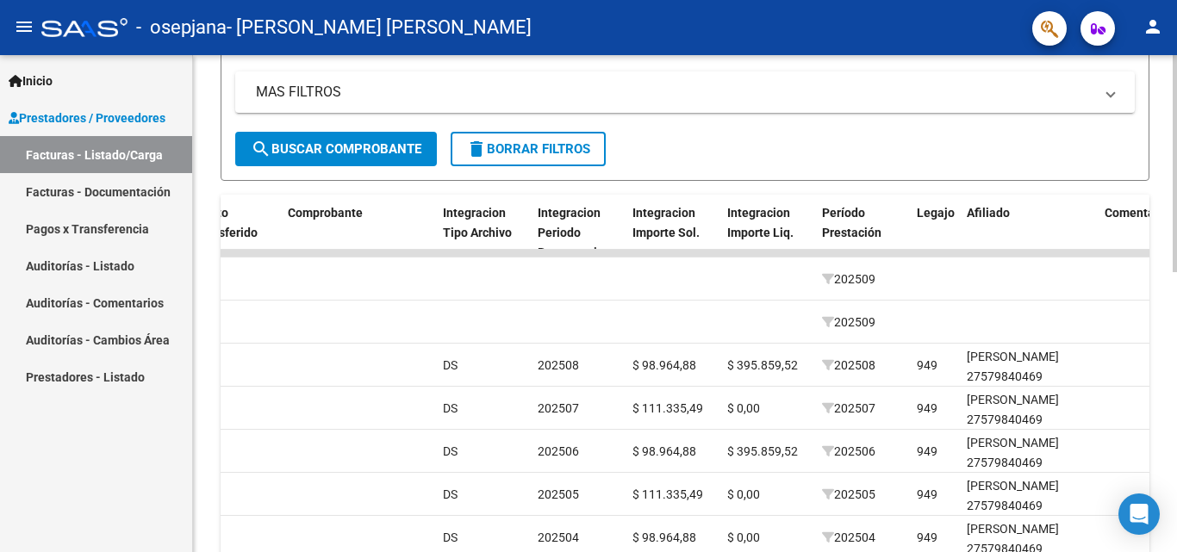
click at [1157, 243] on div "Video tutorial PRESTADORES -> Listado de CPBTs Emitidos por Prestadores / Prove…" at bounding box center [687, 231] width 988 height 1123
